Goal: Transaction & Acquisition: Purchase product/service

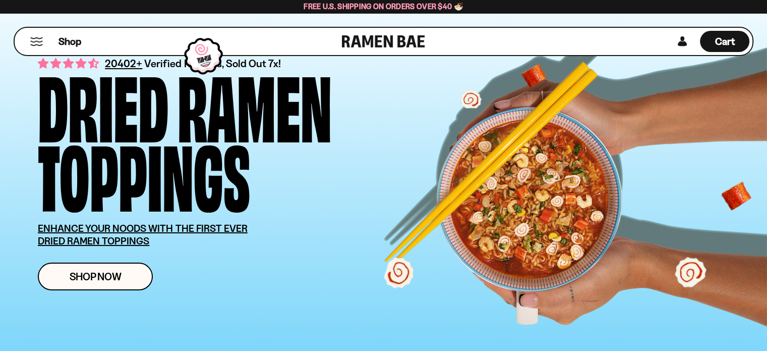
scroll to position [50, 0]
click at [69, 36] on span "Shop" at bounding box center [69, 41] width 25 height 15
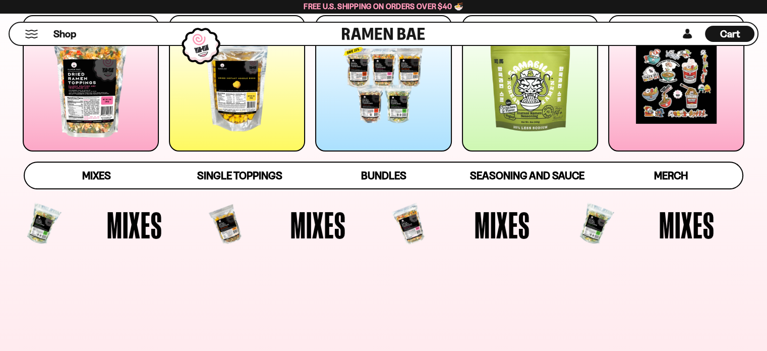
scroll to position [202, 0]
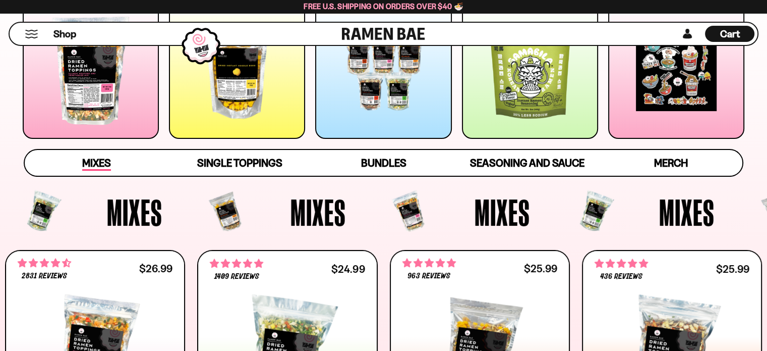
click at [97, 160] on span "Mixes" at bounding box center [96, 163] width 29 height 14
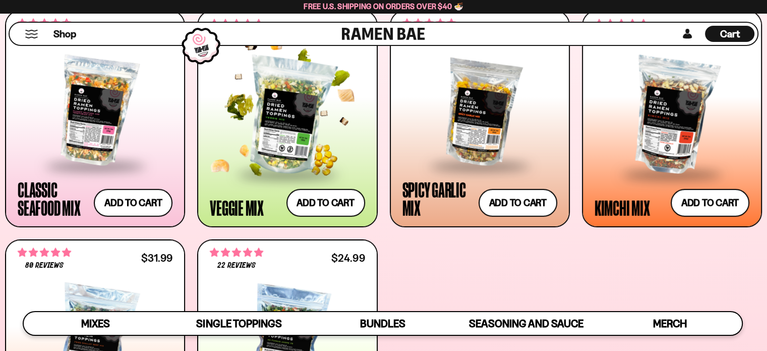
scroll to position [391, 0]
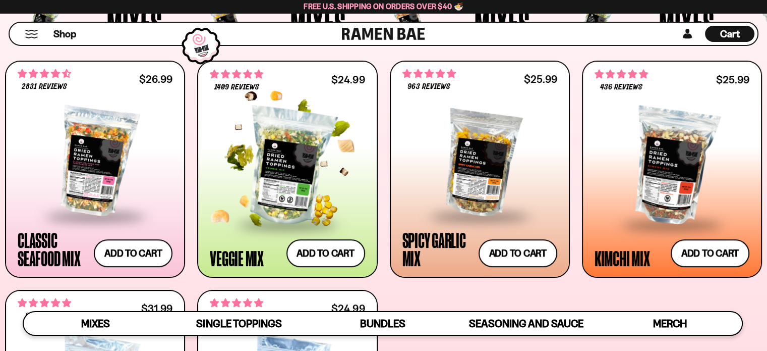
click at [276, 160] on div at bounding box center [287, 166] width 155 height 114
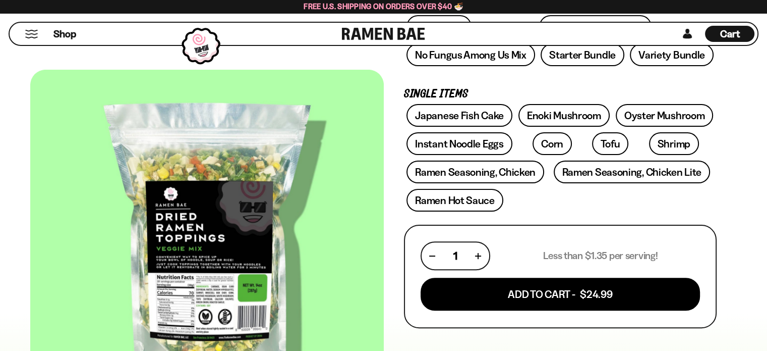
scroll to position [252, 0]
